Goal: Task Accomplishment & Management: Manage account settings

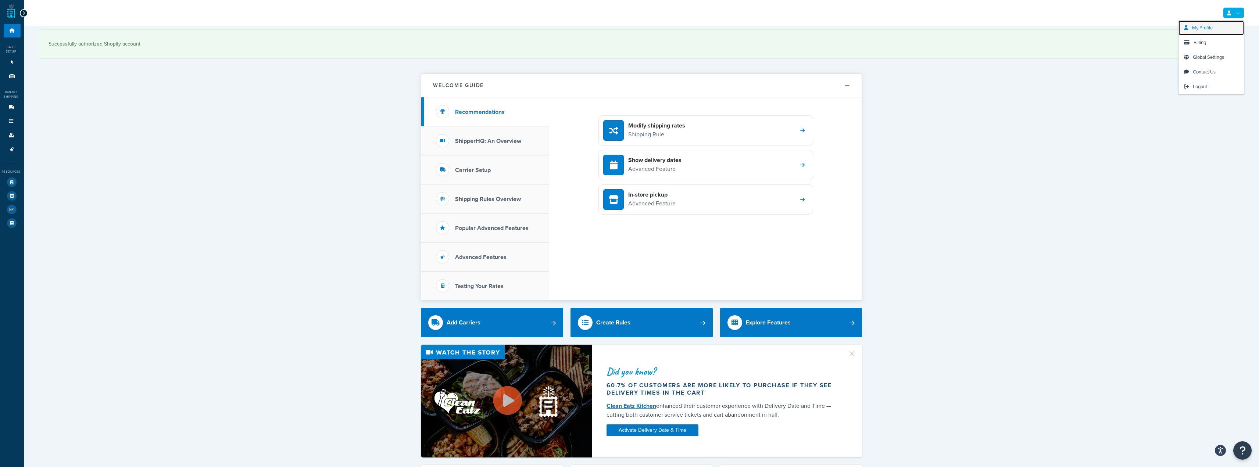
click at [1210, 29] on span "My Profile" at bounding box center [1202, 27] width 21 height 7
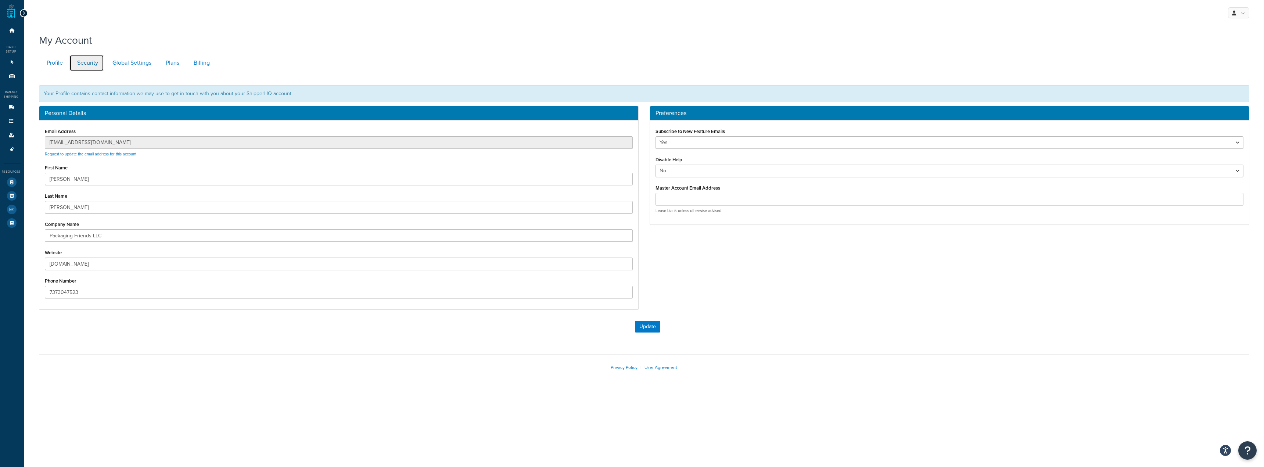
click at [87, 66] on link "Security" at bounding box center [86, 63] width 35 height 17
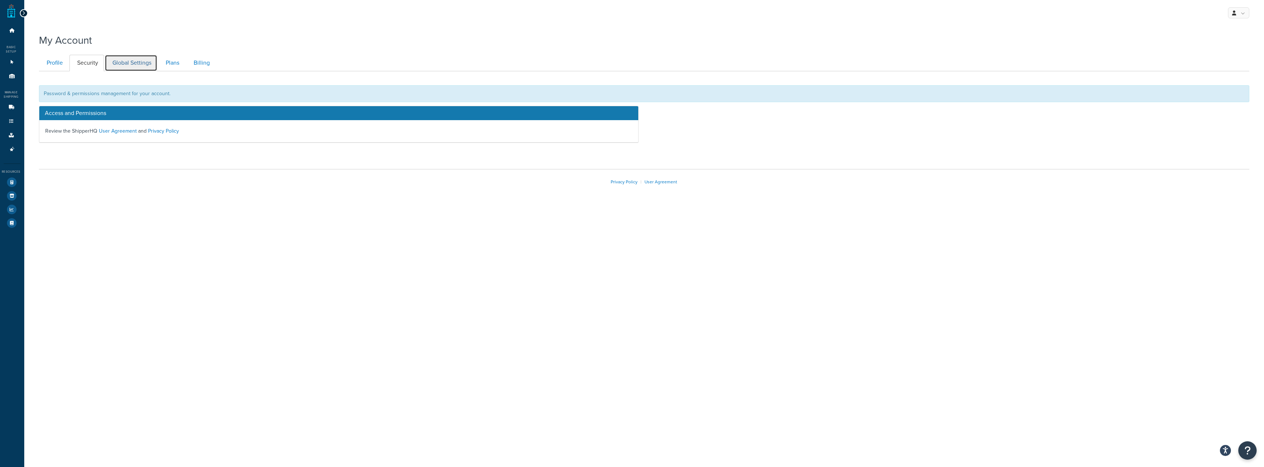
click at [129, 65] on link "Global Settings" at bounding box center [131, 63] width 53 height 17
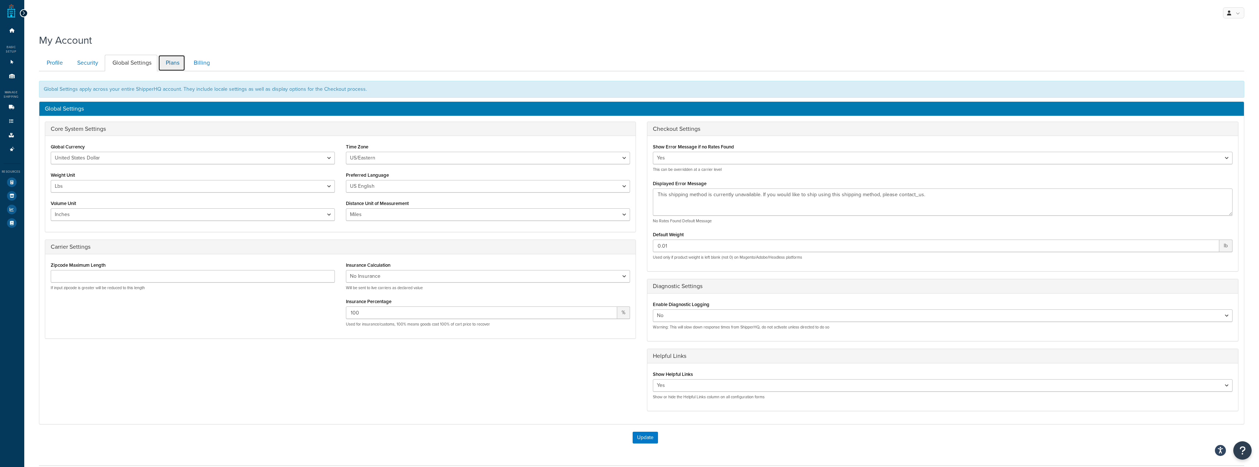
click at [176, 61] on link "Plans" at bounding box center [171, 63] width 27 height 17
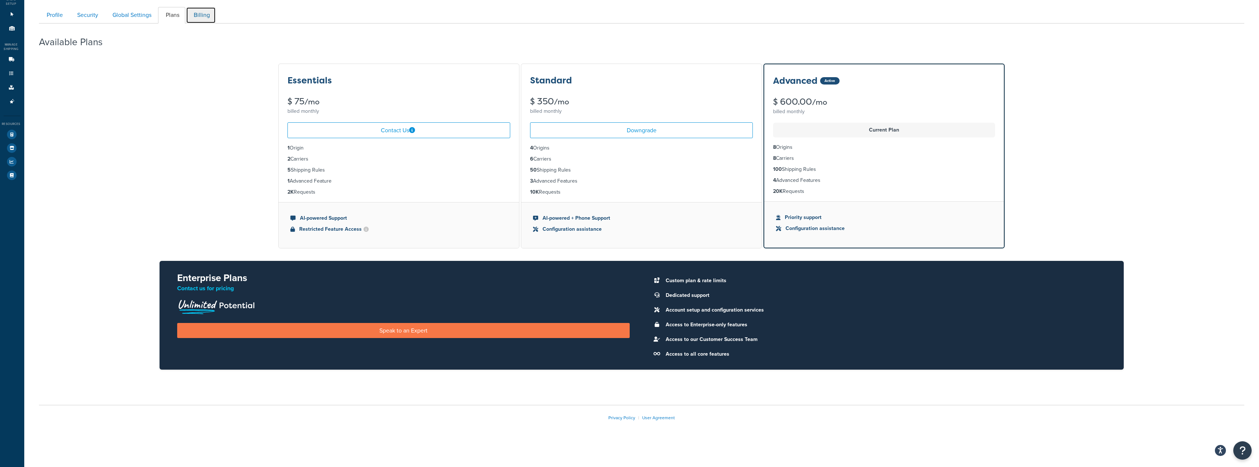
click at [203, 12] on link "Billing" at bounding box center [201, 15] width 30 height 17
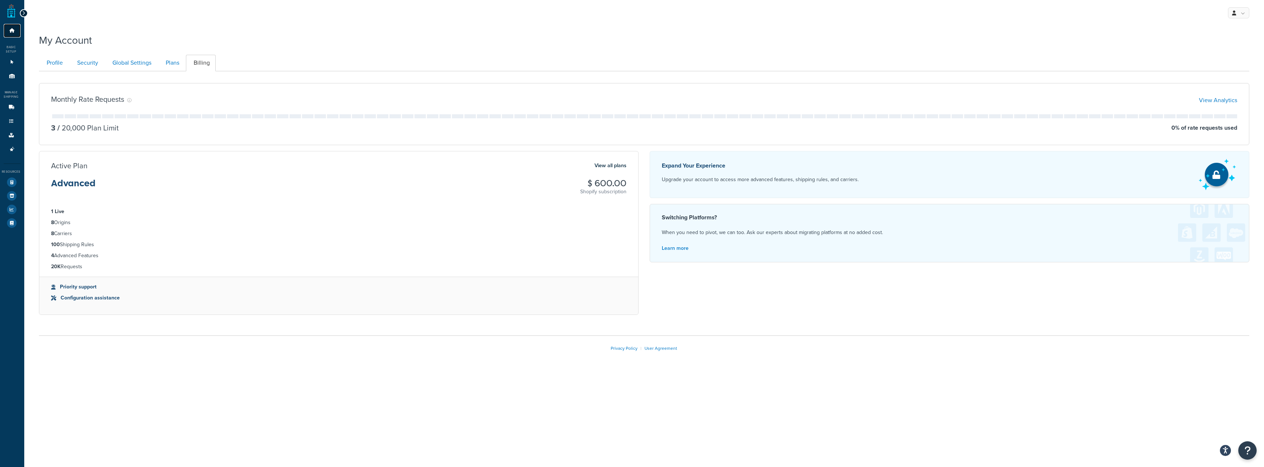
click at [8, 27] on link "Dashboard" at bounding box center [12, 31] width 17 height 14
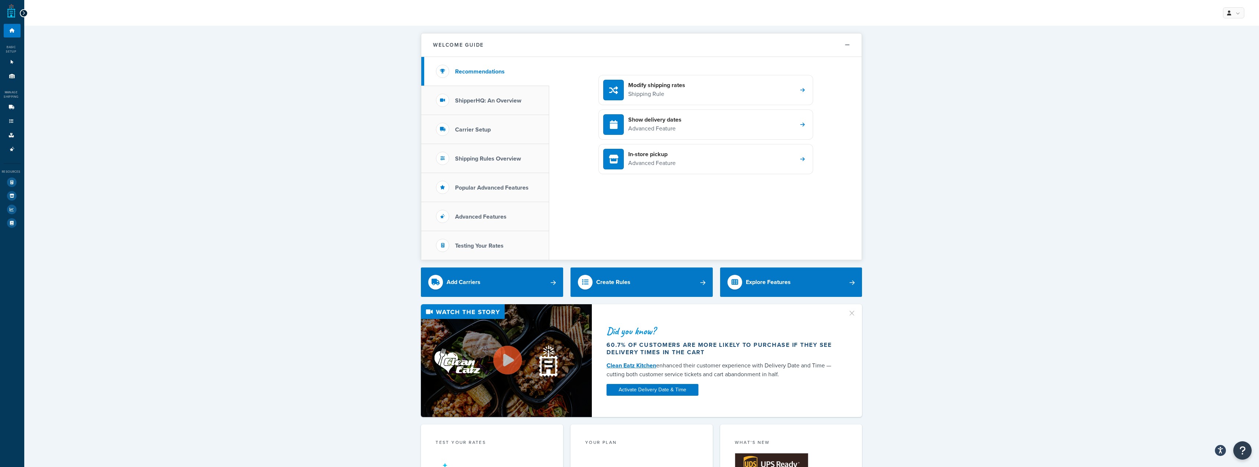
click at [1125, 217] on div "Welcome Guide Recommendations ShipperHQ: An Overview Carrier Setup Shipping Rul…" at bounding box center [641, 465] width 1235 height 879
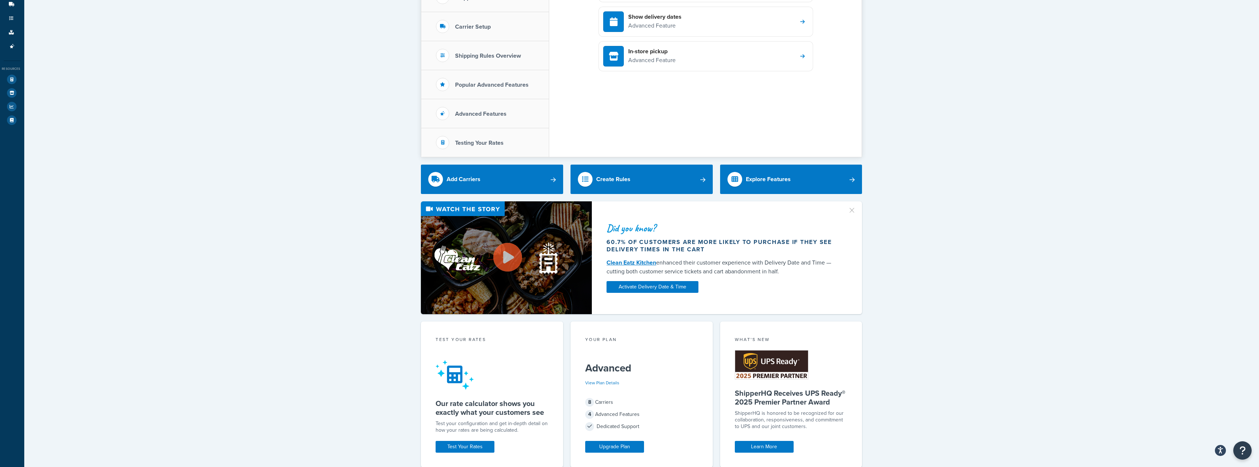
scroll to position [110, 0]
